Goal: Task Accomplishment & Management: Manage account settings

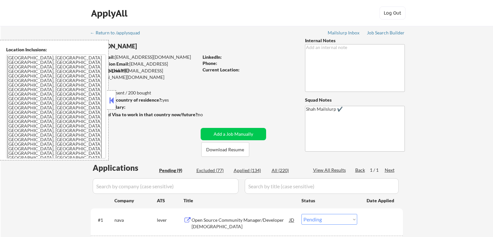
select select ""pending""
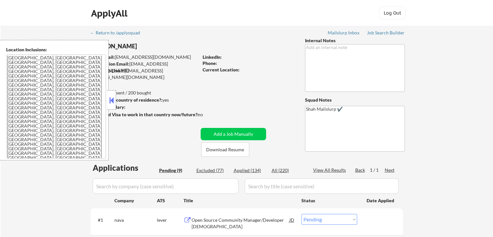
select select ""pending""
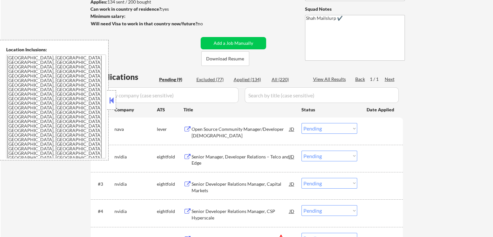
scroll to position [97, 0]
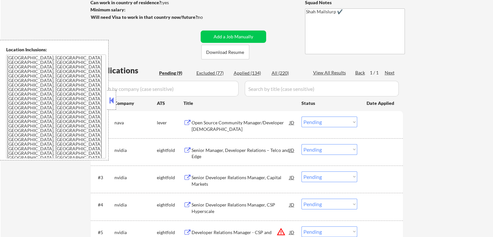
click at [113, 105] on button at bounding box center [111, 100] width 7 height 10
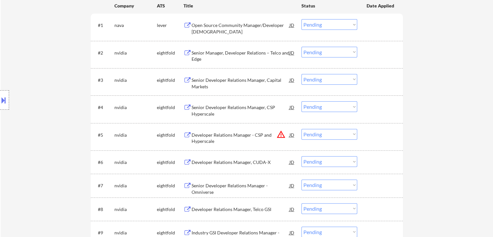
scroll to position [130, 0]
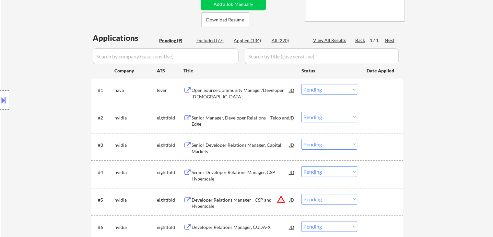
click at [53, 86] on div "Location Inclusions: [GEOGRAPHIC_DATA], [GEOGRAPHIC_DATA] [GEOGRAPHIC_DATA], [G…" at bounding box center [58, 100] width 116 height 120
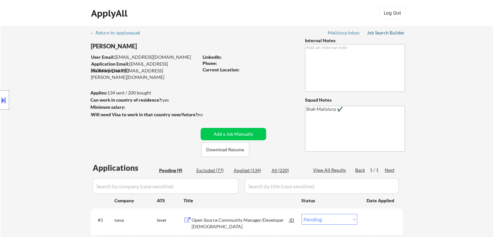
drag, startPoint x: 392, startPoint y: 31, endPoint x: 377, endPoint y: 39, distance: 17.1
click at [392, 31] on div "Job Search Builder" at bounding box center [386, 32] width 38 height 5
select select ""pending""
drag, startPoint x: 460, startPoint y: 133, endPoint x: 428, endPoint y: 131, distance: 31.8
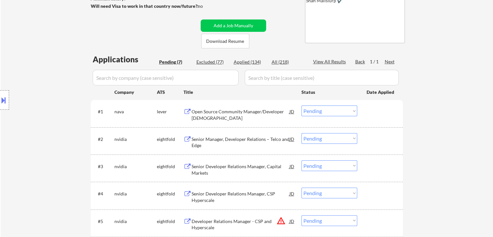
scroll to position [97, 0]
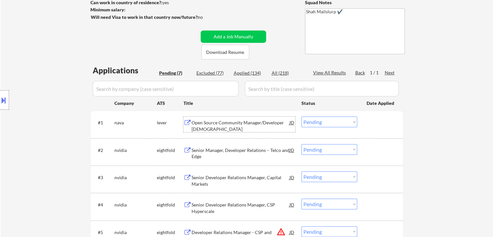
click at [217, 125] on div "Open Source Community Manager/Developer [DEMOGRAPHIC_DATA]" at bounding box center [241, 125] width 98 height 13
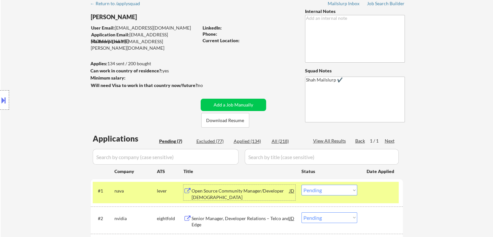
scroll to position [0, 0]
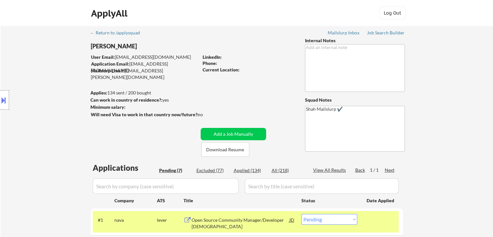
click at [0, 96] on button at bounding box center [3, 100] width 7 height 11
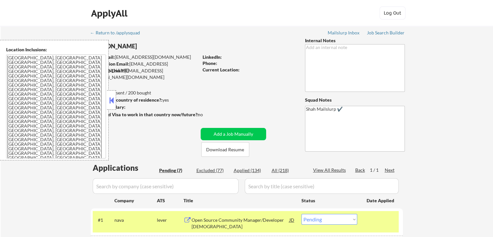
click at [76, 136] on textarea "[GEOGRAPHIC_DATA], [GEOGRAPHIC_DATA] [GEOGRAPHIC_DATA], [GEOGRAPHIC_DATA] [GEOG…" at bounding box center [56, 106] width 100 height 104
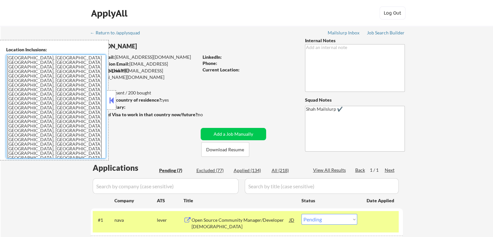
click at [263, 56] on div "LinkedIn:" at bounding box center [249, 57] width 93 height 6
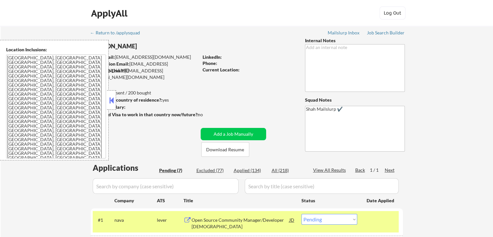
click at [113, 103] on button at bounding box center [111, 100] width 7 height 10
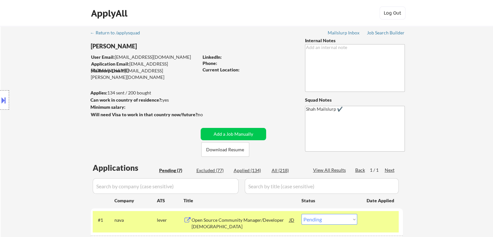
click at [61, 99] on div "Location Inclusions: [GEOGRAPHIC_DATA], [GEOGRAPHIC_DATA] [GEOGRAPHIC_DATA], [G…" at bounding box center [58, 100] width 116 height 120
click at [78, 116] on div "Location Inclusions: [GEOGRAPHIC_DATA], [GEOGRAPHIC_DATA] [GEOGRAPHIC_DATA], [G…" at bounding box center [58, 100] width 116 height 120
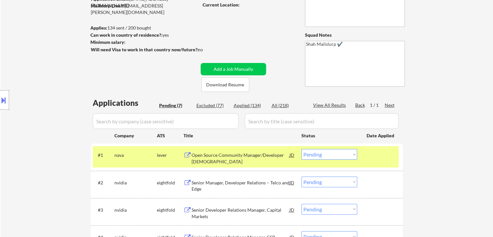
click at [72, 113] on div "Location Inclusions: [GEOGRAPHIC_DATA], [GEOGRAPHIC_DATA] [GEOGRAPHIC_DATA], [G…" at bounding box center [58, 100] width 116 height 120
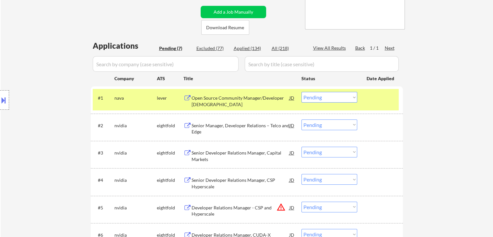
scroll to position [130, 0]
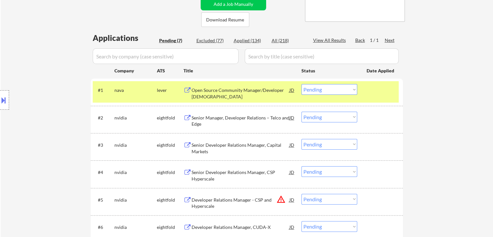
click at [330, 91] on select "Choose an option... Pending Applied Excluded (Questions) Excluded (Expired) Exc…" at bounding box center [330, 89] width 56 height 11
click at [302, 84] on select "Choose an option... Pending Applied Excluded (Questions) Excluded (Expired) Exc…" at bounding box center [330, 89] width 56 height 11
click at [455, 83] on div "← Return to /applysquad Mailslurp Inbox Job Search Builder [PERSON_NAME] User E…" at bounding box center [247, 118] width 493 height 445
select select ""pending""
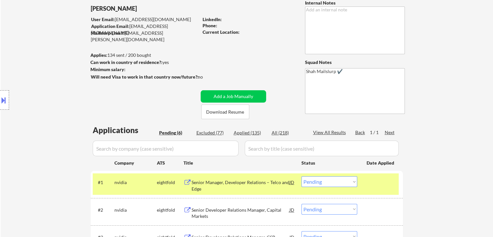
scroll to position [0, 0]
